Goal: Information Seeking & Learning: Learn about a topic

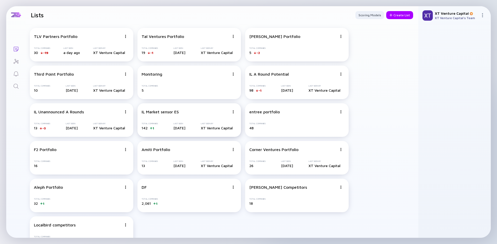
click at [170, 117] on div "IL Market sensor ES Total Companies 142 1 Last Seen [DATE] Last Seen By XT Vent…" at bounding box center [188, 120] width 103 height 34
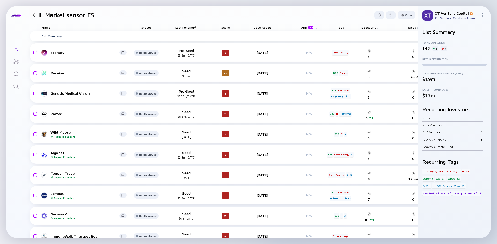
click at [435, 49] on div "5" at bounding box center [435, 48] width 6 height 5
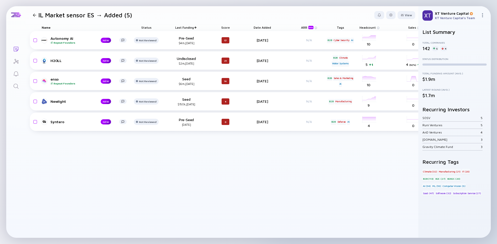
click at [35, 14] on div at bounding box center [34, 14] width 3 height 3
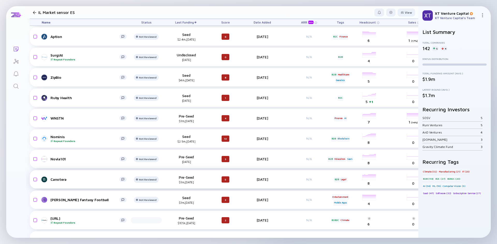
scroll to position [1655, 0]
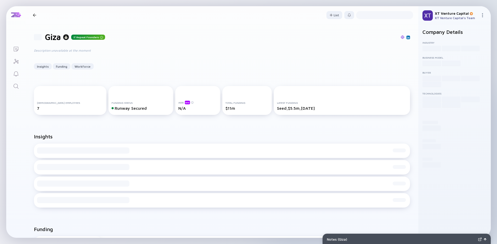
scroll to position [26, 0]
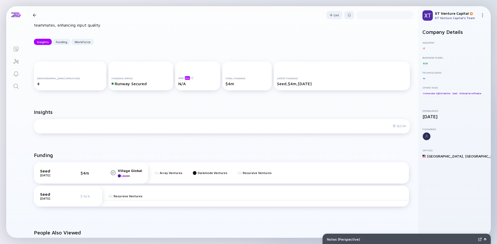
scroll to position [78, 0]
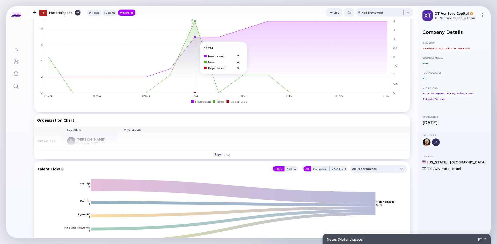
scroll to position [388, 0]
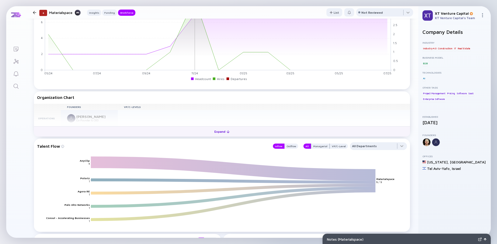
click at [185, 130] on button "Expand" at bounding box center [222, 131] width 376 height 10
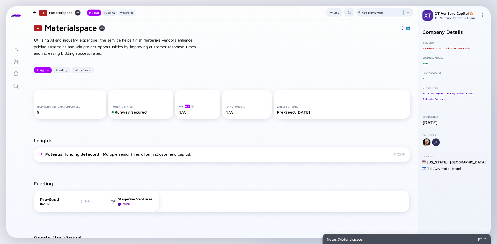
scroll to position [0, 0]
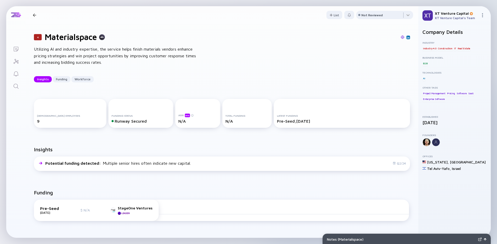
click at [78, 37] on h1 "Materialspace" at bounding box center [71, 37] width 52 height 10
click at [263, 147] on div "Insights" at bounding box center [222, 152] width 376 height 10
click at [90, 44] on div "4 Materialspace Utilizing AI and industry expertise, the service helps finish m…" at bounding box center [222, 57] width 392 height 67
click at [89, 39] on h1 "Materialspace" at bounding box center [71, 37] width 52 height 10
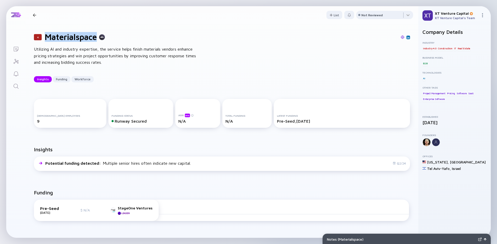
click at [89, 39] on h1 "Materialspace" at bounding box center [71, 37] width 52 height 10
drag, startPoint x: 89, startPoint y: 39, endPoint x: 80, endPoint y: 40, distance: 9.9
click at [77, 40] on h1 "Materialspace" at bounding box center [71, 37] width 52 height 10
click at [407, 39] on img at bounding box center [408, 37] width 3 height 3
click at [92, 50] on div "Utilizing AI and industry expertise, the service helps finish materials vendors…" at bounding box center [117, 56] width 166 height 20
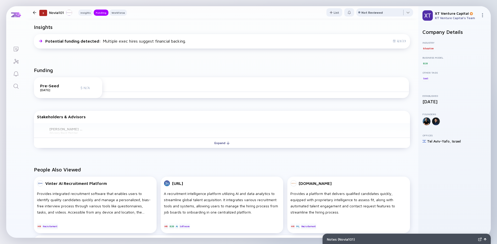
scroll to position [115, 0]
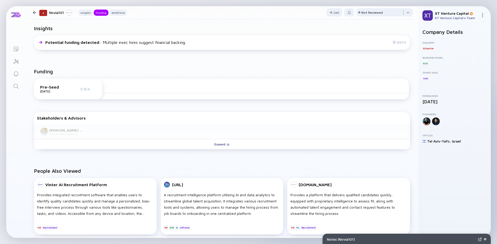
click at [224, 152] on div "Stakeholders & Advisors [PERSON_NAME] [PERSON_NAME] Advisory Board Member Expand" at bounding box center [222, 131] width 376 height 39
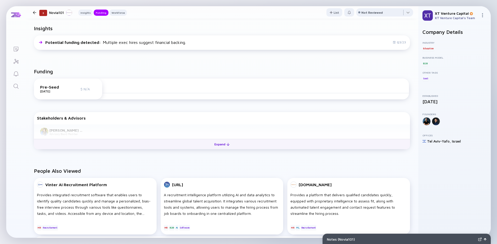
click at [223, 148] on div "Expand" at bounding box center [221, 144] width 21 height 8
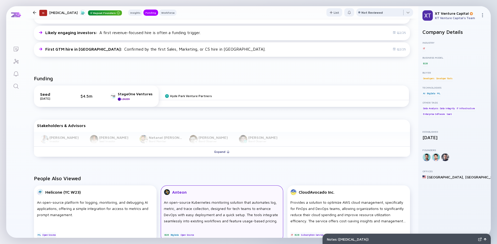
scroll to position [181, 0]
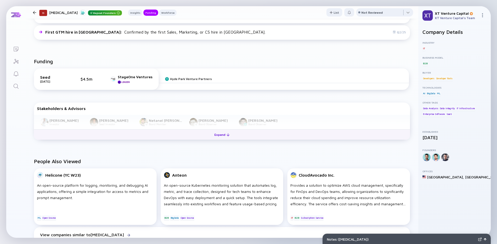
click at [219, 135] on div "Expand" at bounding box center [221, 135] width 21 height 8
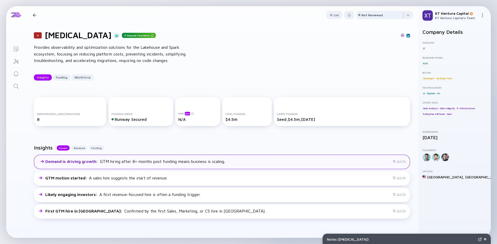
scroll to position [0, 0]
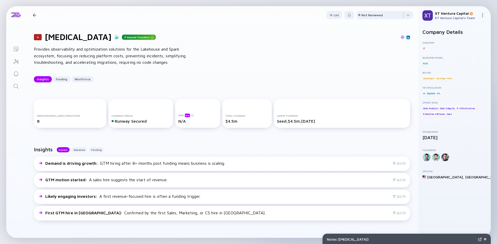
click at [149, 50] on div "Provides observability and optimization solutions for the Lakehouse and Spark e…" at bounding box center [117, 56] width 166 height 20
drag, startPoint x: 149, startPoint y: 50, endPoint x: 41, endPoint y: 55, distance: 108.0
click at [41, 55] on div "Provides observability and optimization solutions for the Lakehouse and Spark e…" at bounding box center [117, 56] width 166 height 20
click at [138, 56] on div "Provides observability and optimization solutions for the Lakehouse and Spark e…" at bounding box center [117, 56] width 166 height 20
click at [152, 48] on div "Provides observability and optimization solutions for the Lakehouse and Spark e…" at bounding box center [117, 56] width 166 height 20
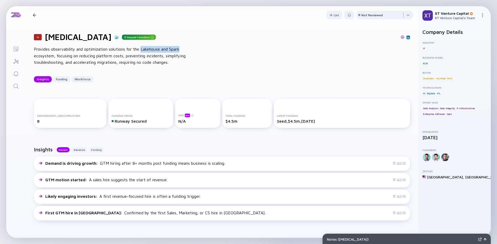
drag, startPoint x: 152, startPoint y: 48, endPoint x: 178, endPoint y: 48, distance: 26.1
click at [181, 47] on div "Provides observability and optimization solutions for the Lakehouse and Spark e…" at bounding box center [117, 56] width 166 height 20
click at [142, 66] on div "11 [MEDICAL_DATA] Repeat Founders Provides observability and optimization solut…" at bounding box center [222, 57] width 392 height 67
click at [131, 65] on div "Provides observability and optimization solutions for the Lakehouse and Spark e…" at bounding box center [117, 56] width 166 height 20
click at [55, 35] on h1 "[MEDICAL_DATA]" at bounding box center [78, 37] width 67 height 10
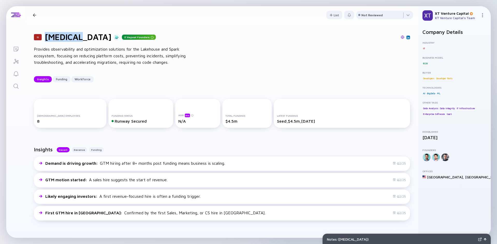
click at [55, 35] on h1 "[MEDICAL_DATA]" at bounding box center [78, 37] width 67 height 10
copy h1 "[MEDICAL_DATA]"
